Goal: Communication & Community: Share content

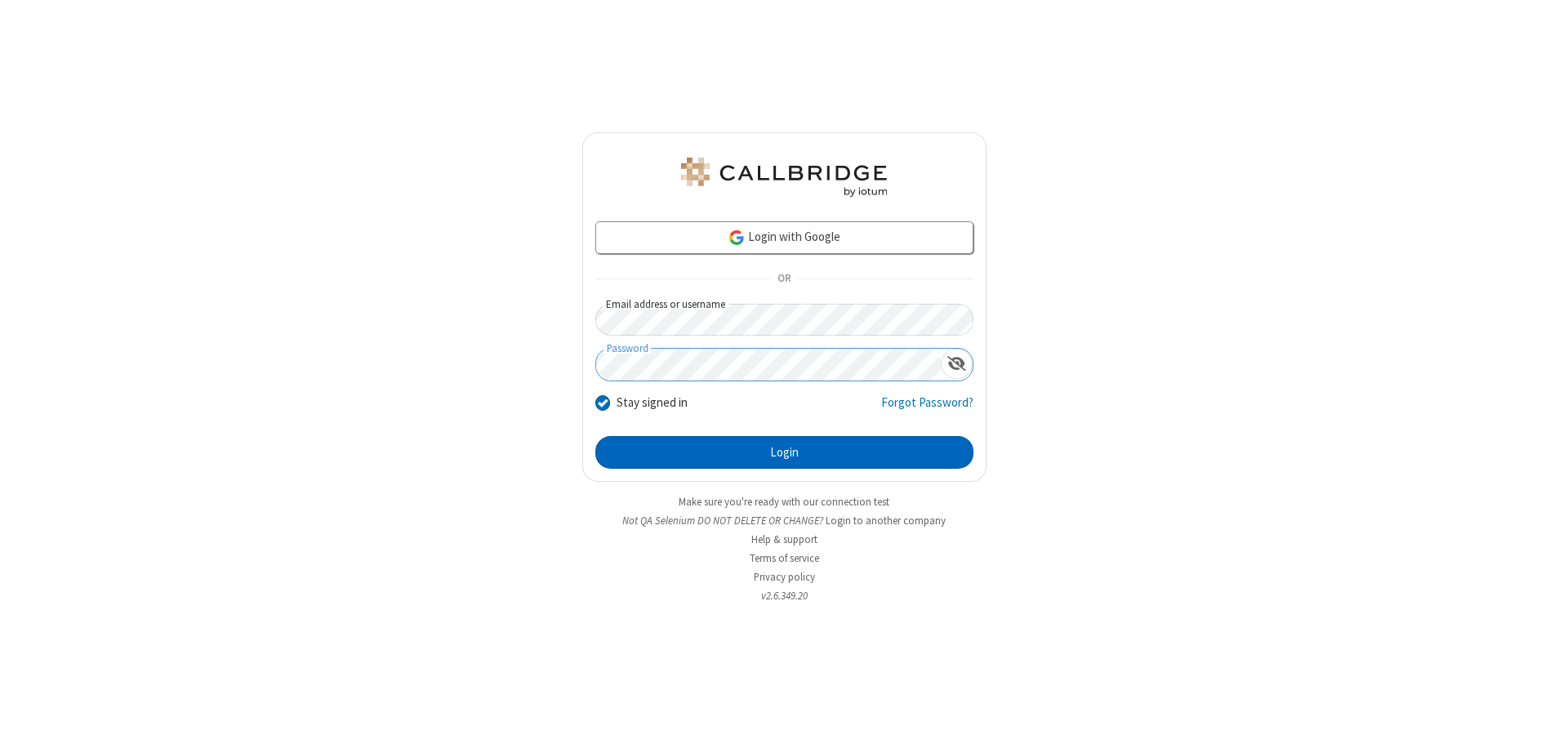
click at [784, 452] on button "Login" at bounding box center [784, 453] width 378 height 33
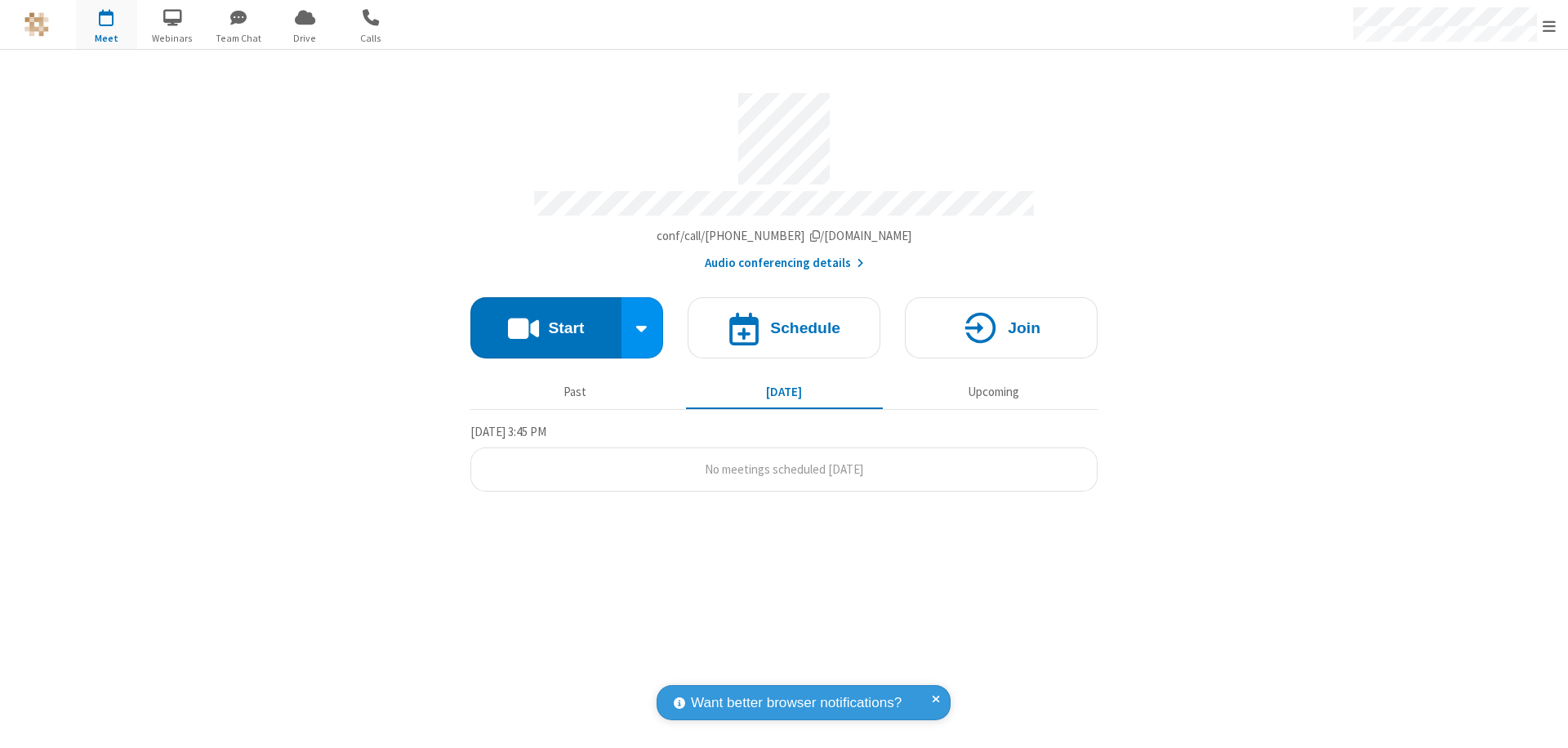
click at [546, 320] on button "Start" at bounding box center [546, 328] width 151 height 61
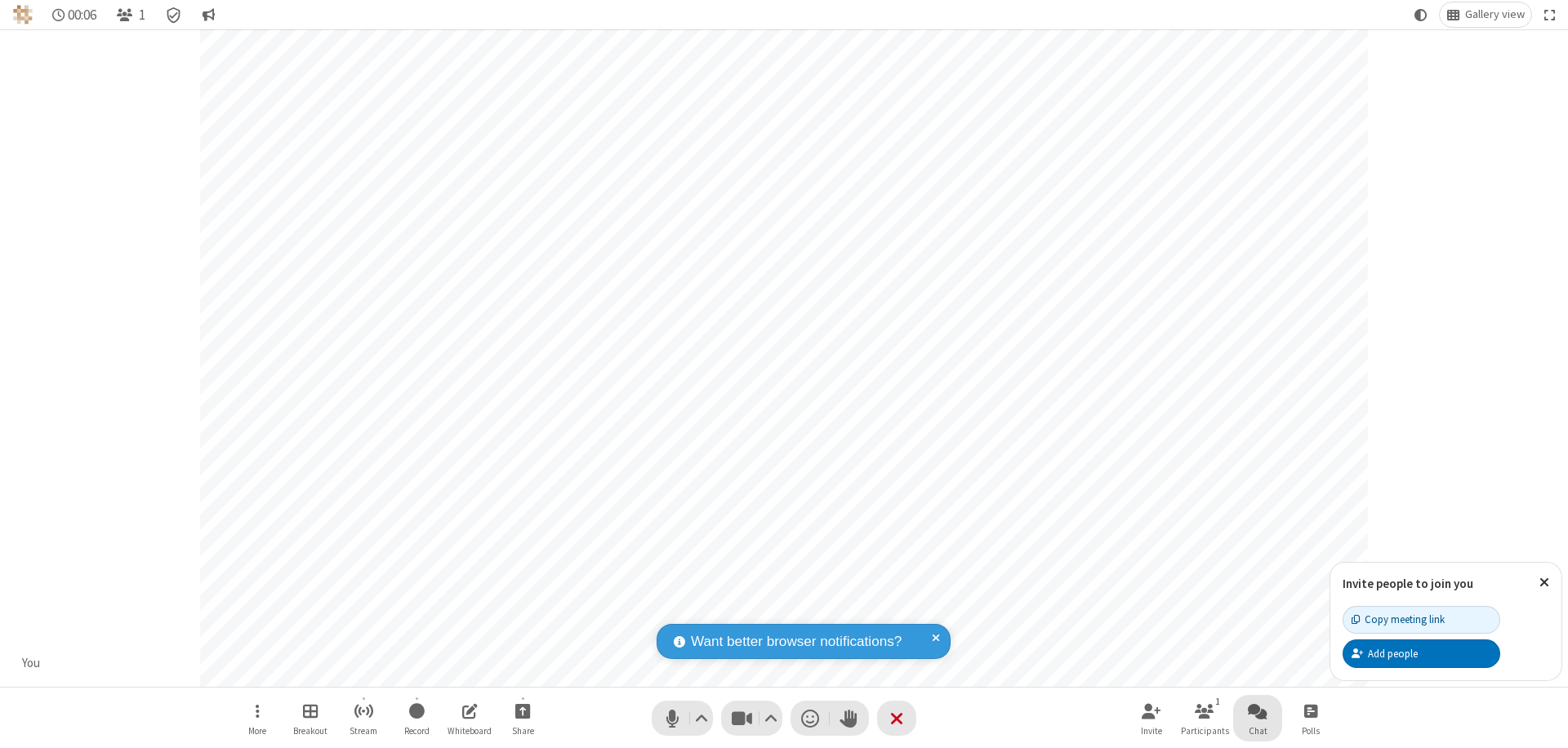
click at [1257, 710] on span "Open chat" at bounding box center [1257, 711] width 20 height 21
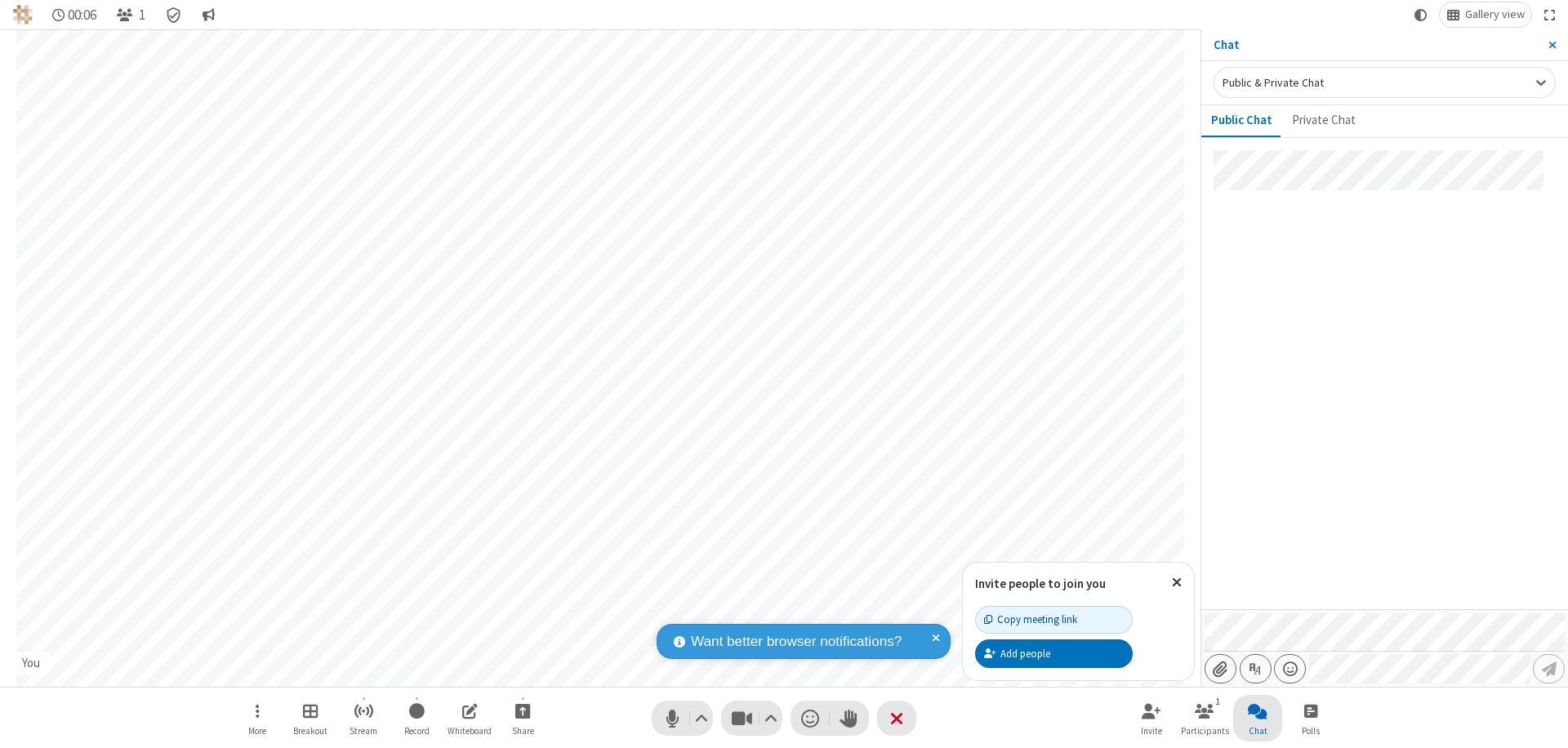
type input "C:\fakepath\doc_test.docx"
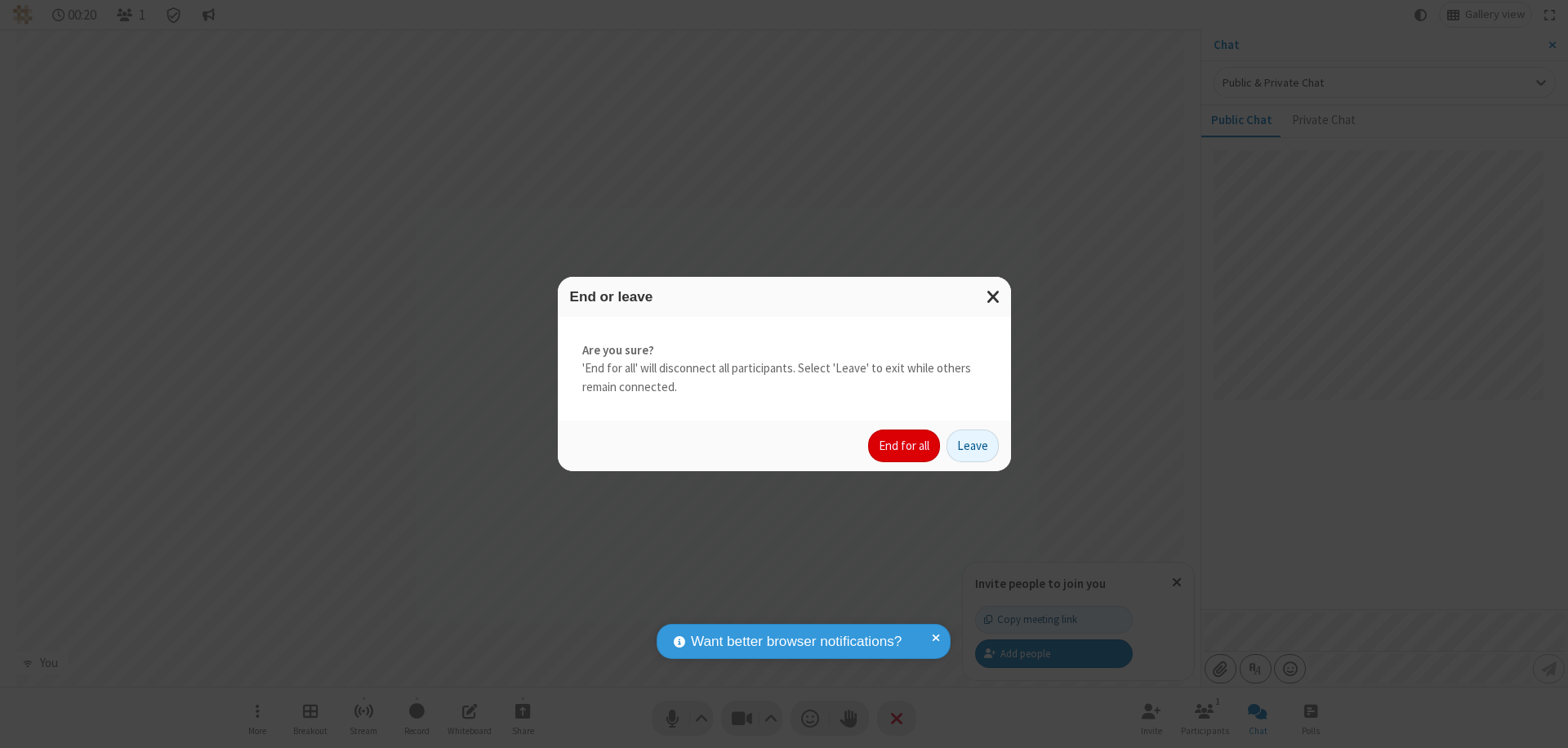
click at [905, 445] on button "End for all" at bounding box center [903, 446] width 72 height 33
